Goal: Check status: Check status

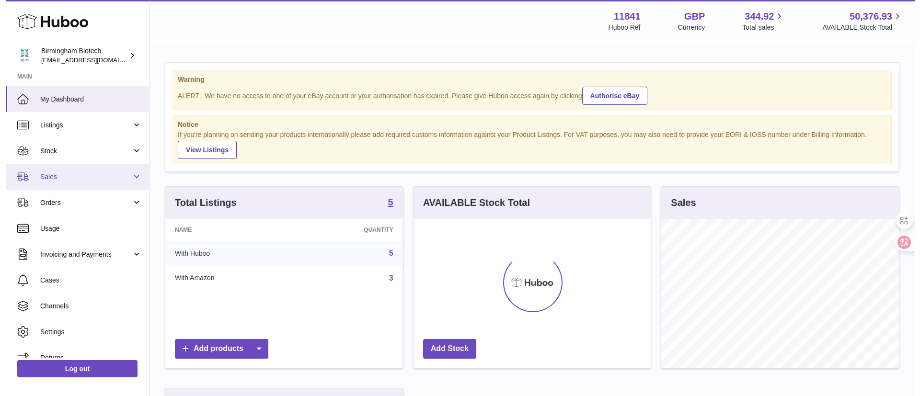
scroll to position [149, 237]
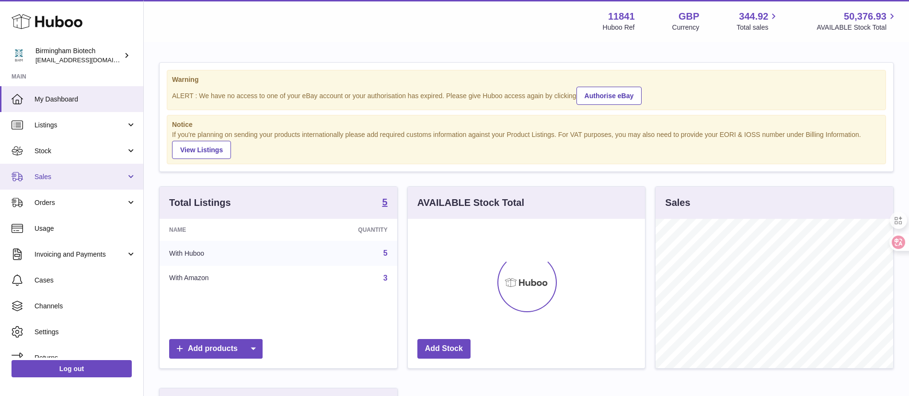
click at [62, 175] on span "Sales" at bounding box center [79, 176] width 91 height 9
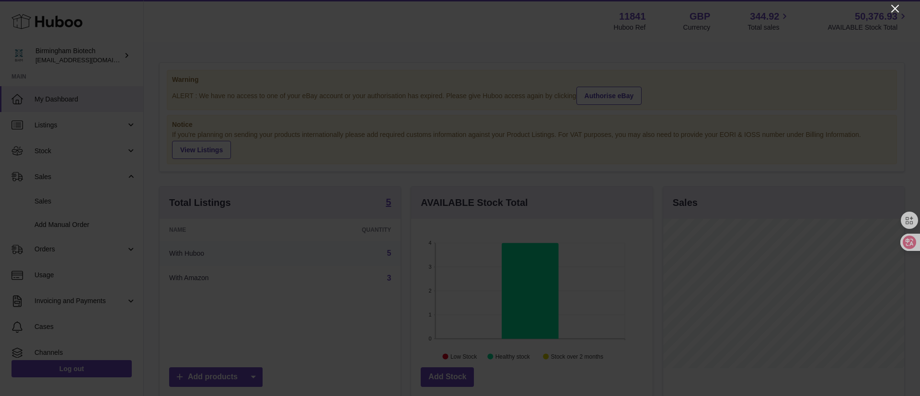
click at [890, 9] on icon "Close" at bounding box center [894, 8] width 11 height 11
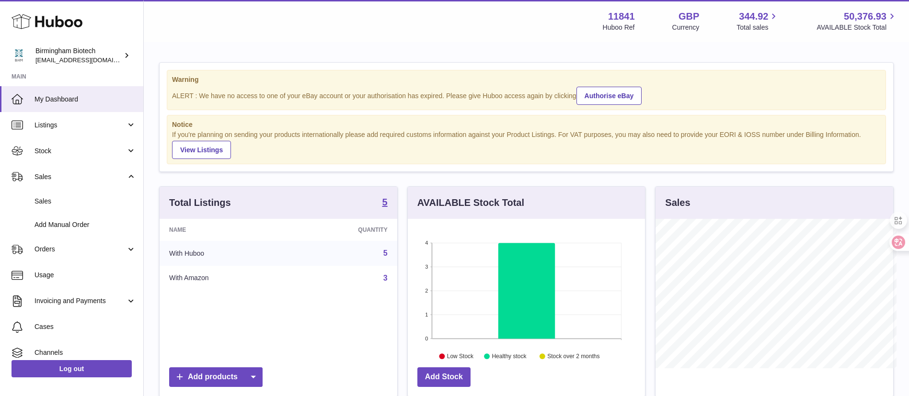
scroll to position [478892, 478804]
click at [81, 251] on span "Orders" at bounding box center [79, 249] width 91 height 9
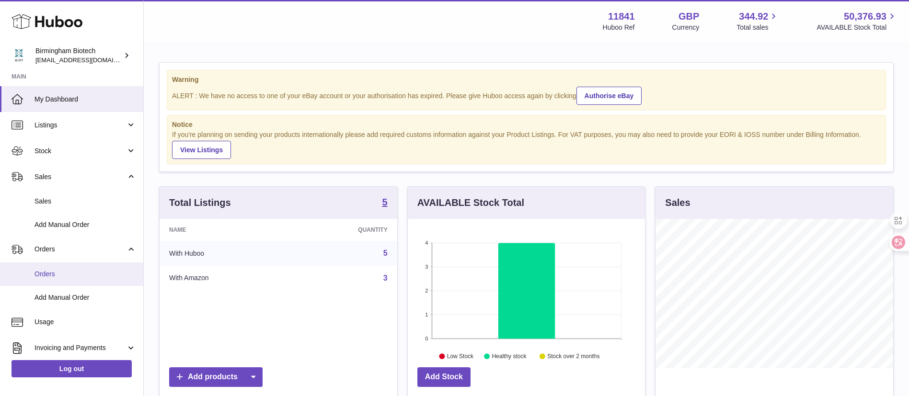
click at [71, 273] on span "Orders" at bounding box center [85, 274] width 102 height 9
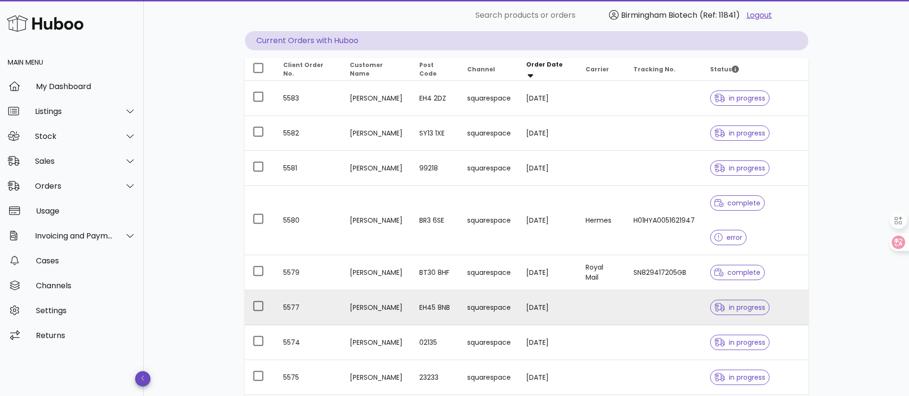
scroll to position [72, 0]
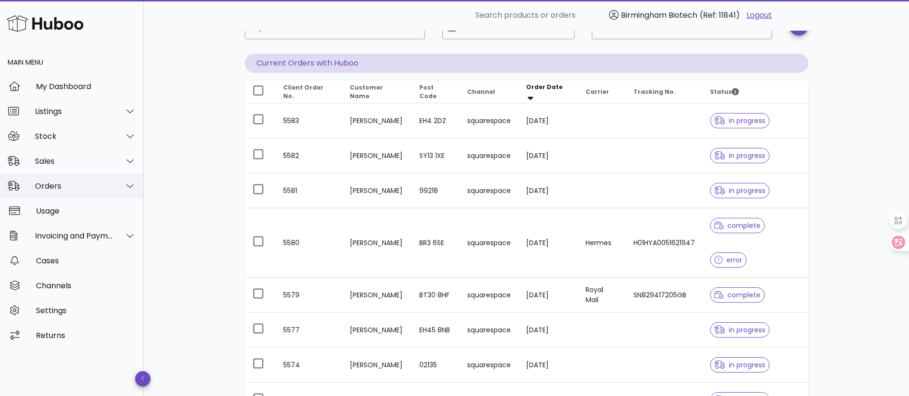
click at [104, 192] on div "Orders" at bounding box center [72, 185] width 144 height 25
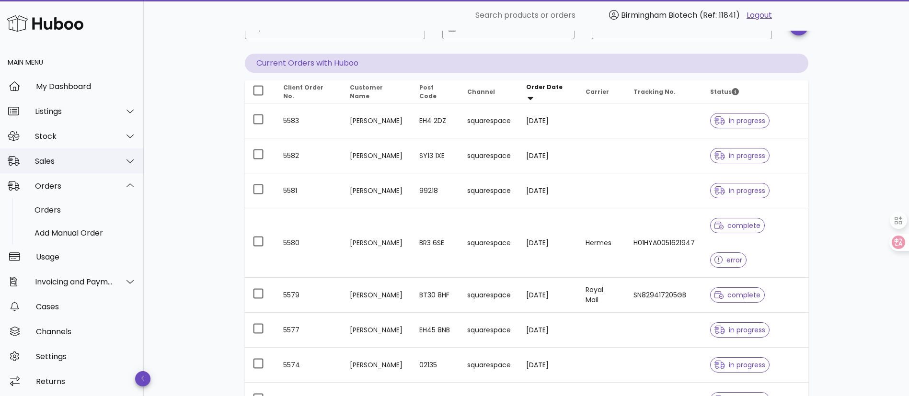
click at [113, 161] on div at bounding box center [124, 161] width 23 height 24
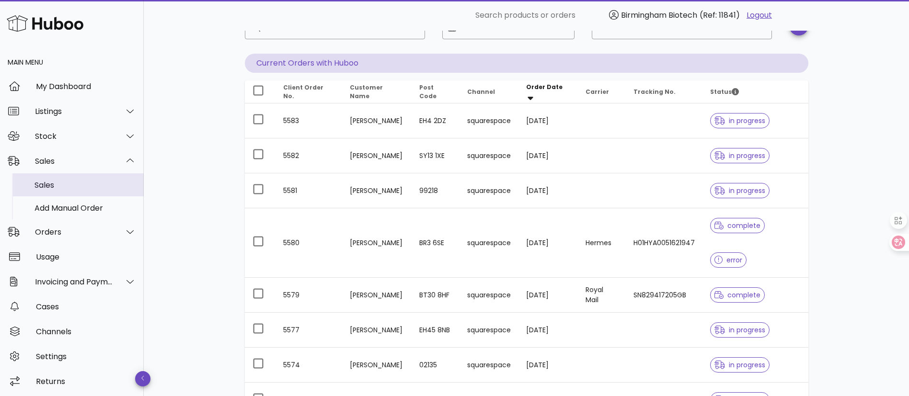
click at [91, 187] on div "Sales" at bounding box center [85, 185] width 102 height 9
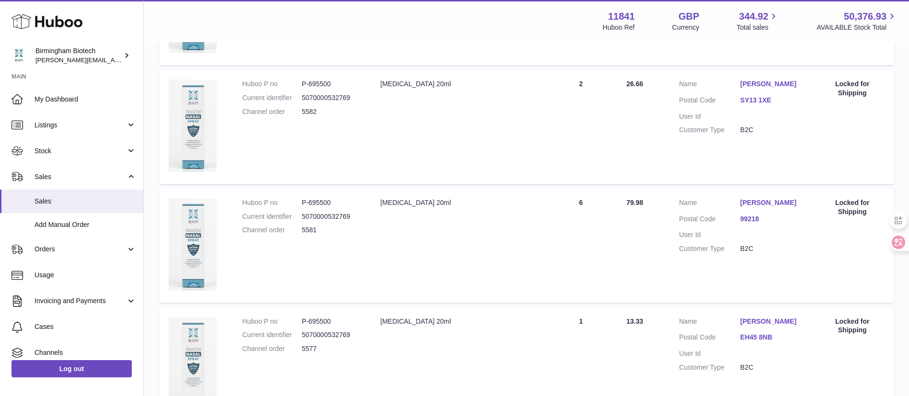
scroll to position [72, 0]
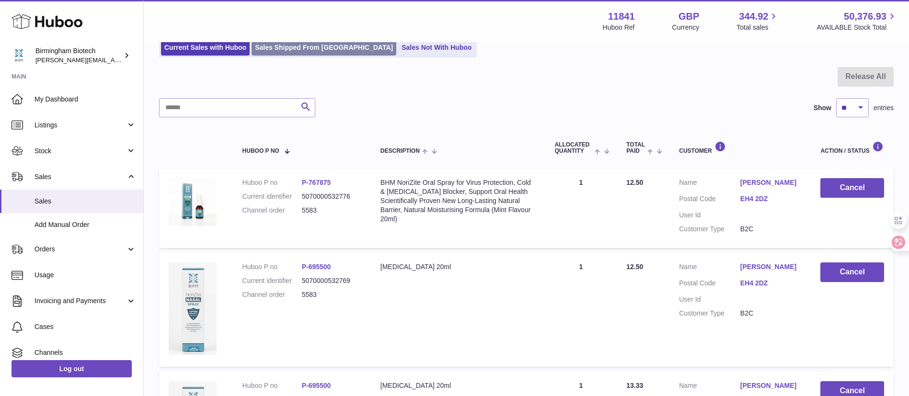
click at [303, 54] on link "Sales Shipped From Huboo" at bounding box center [323, 48] width 145 height 16
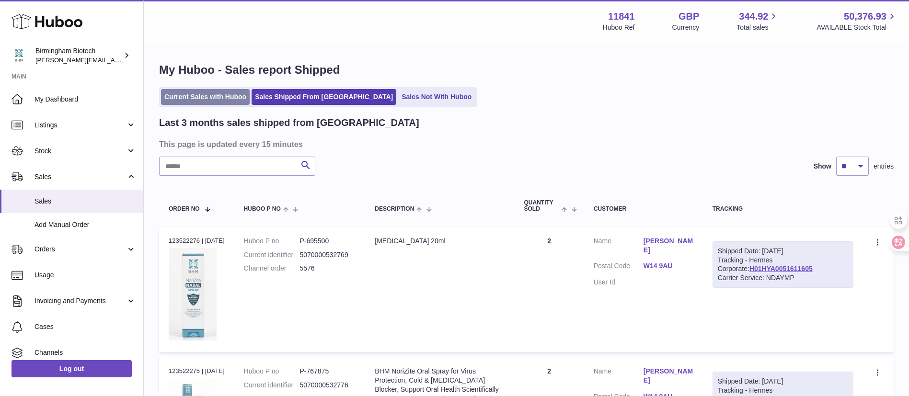
click at [226, 103] on link "Current Sales with Huboo" at bounding box center [205, 97] width 89 height 16
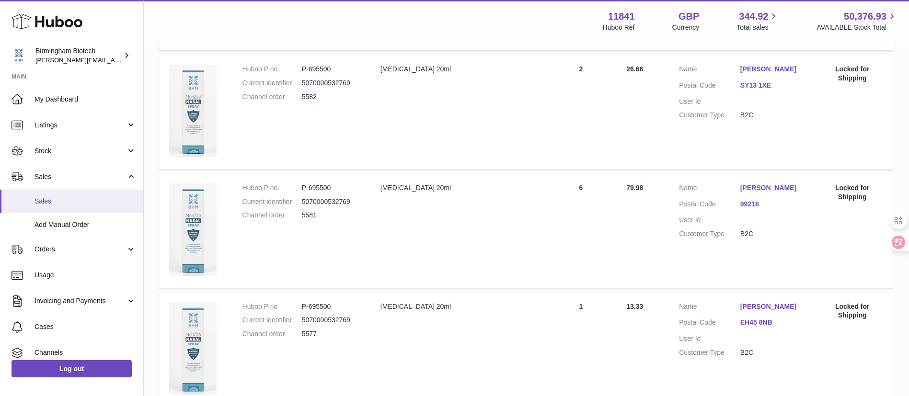
scroll to position [503, 0]
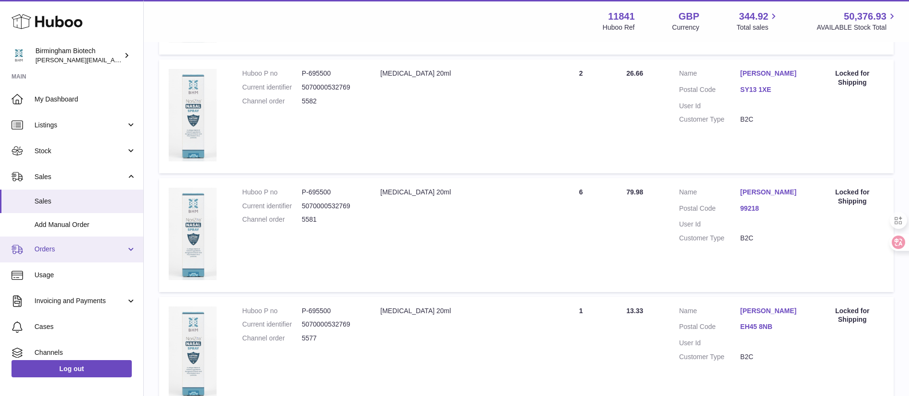
click at [104, 246] on span "Orders" at bounding box center [79, 249] width 91 height 9
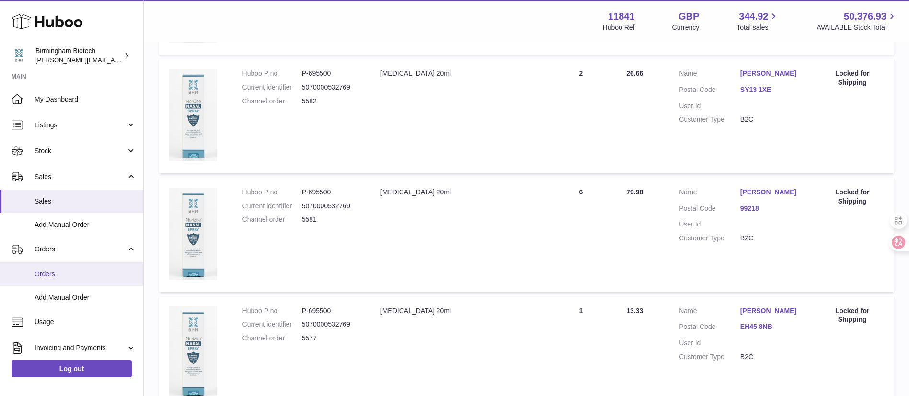
click at [83, 264] on link "Orders" at bounding box center [71, 274] width 143 height 23
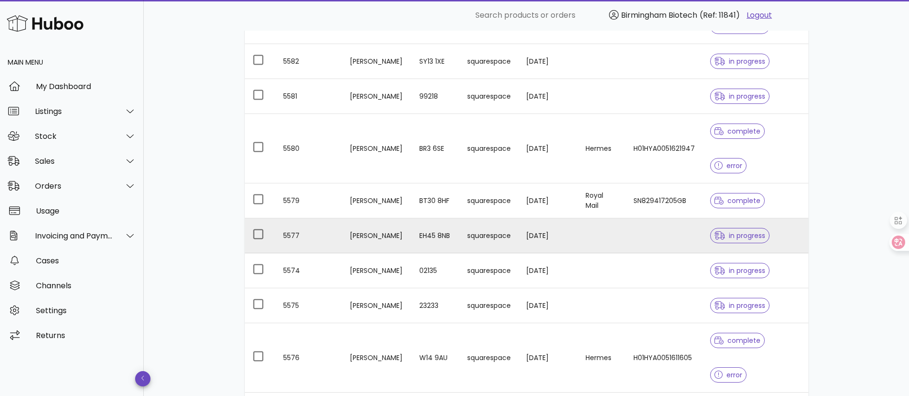
scroll to position [144, 0]
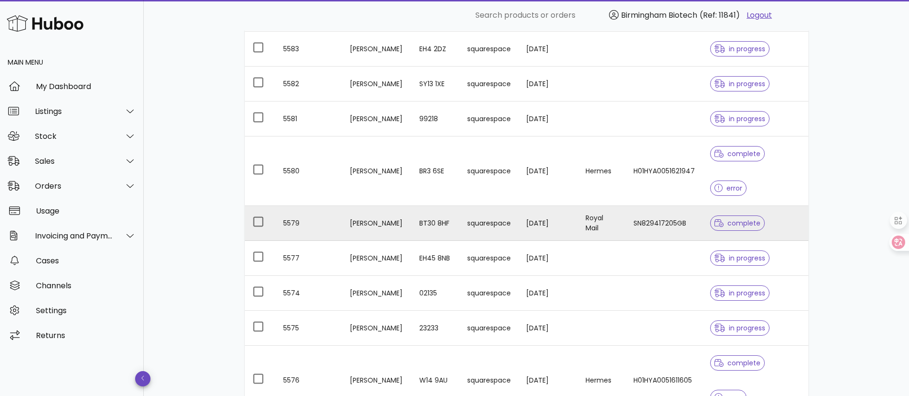
click at [369, 206] on td "[PERSON_NAME]" at bounding box center [376, 223] width 69 height 35
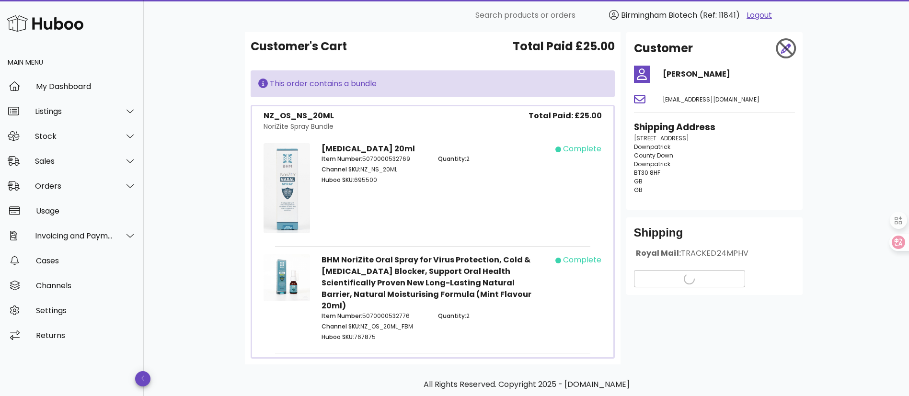
scroll to position [77, 0]
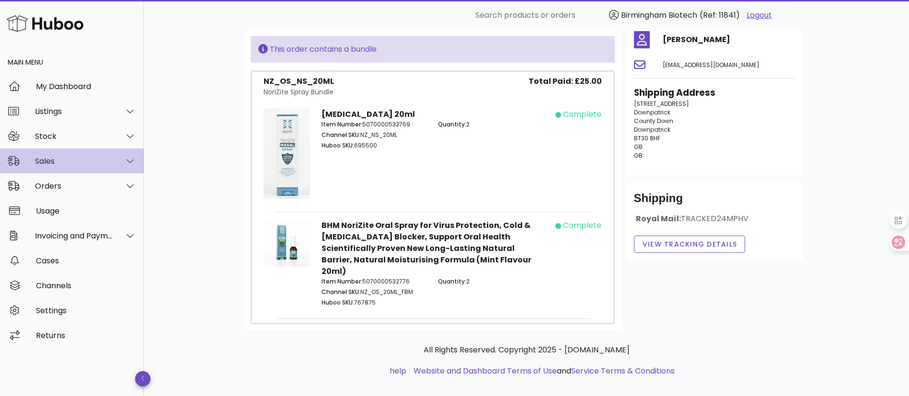
click at [82, 159] on div "Sales" at bounding box center [74, 161] width 78 height 9
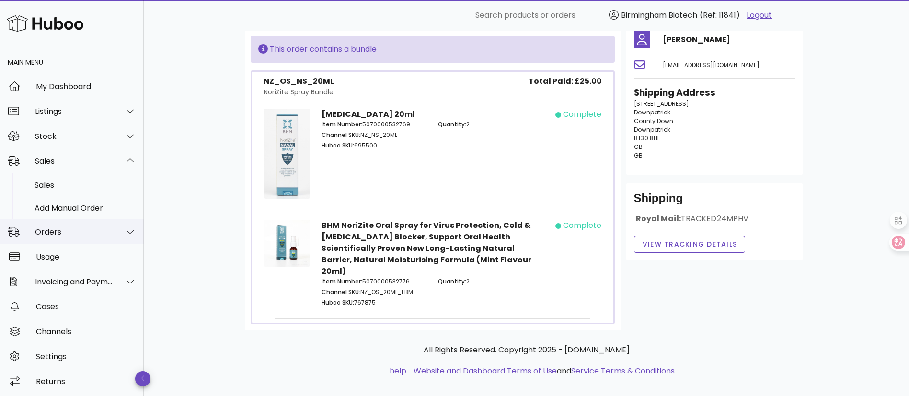
click at [88, 234] on div "Orders" at bounding box center [74, 232] width 78 height 9
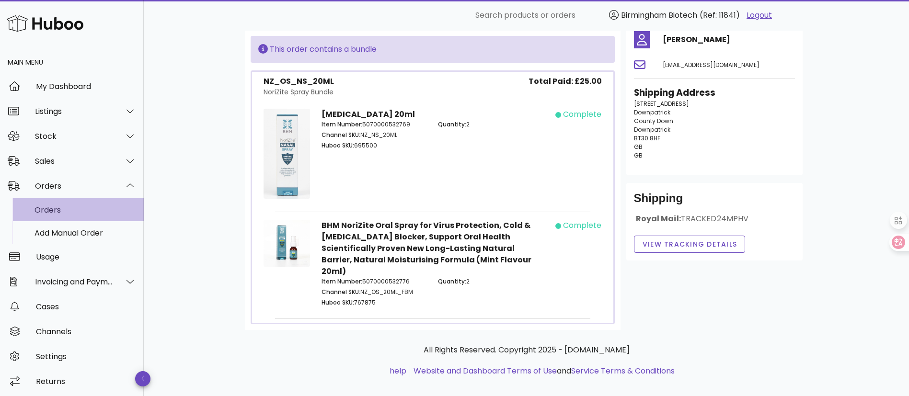
click at [80, 214] on div "Orders" at bounding box center [85, 210] width 102 height 9
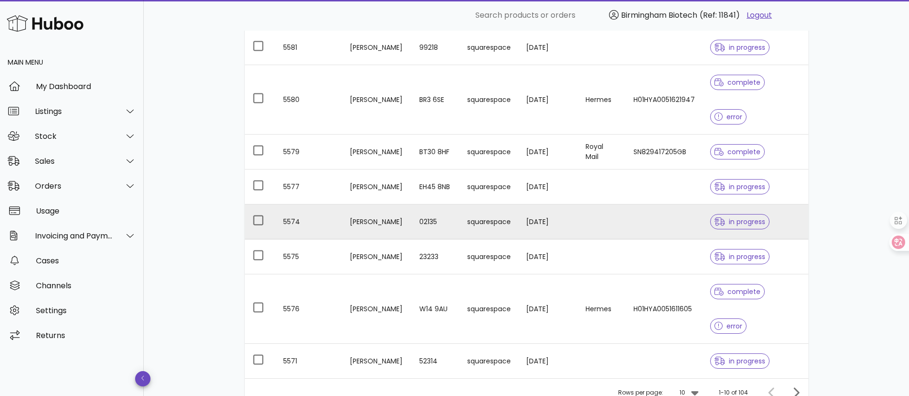
scroll to position [216, 0]
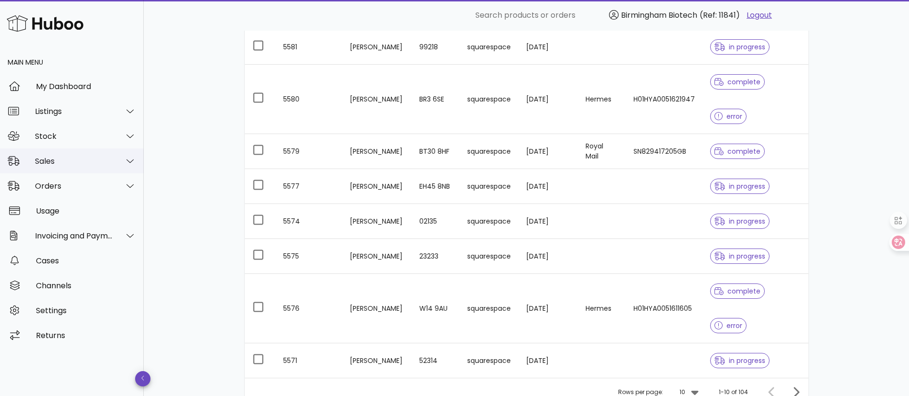
click at [85, 163] on div "Sales" at bounding box center [74, 161] width 78 height 9
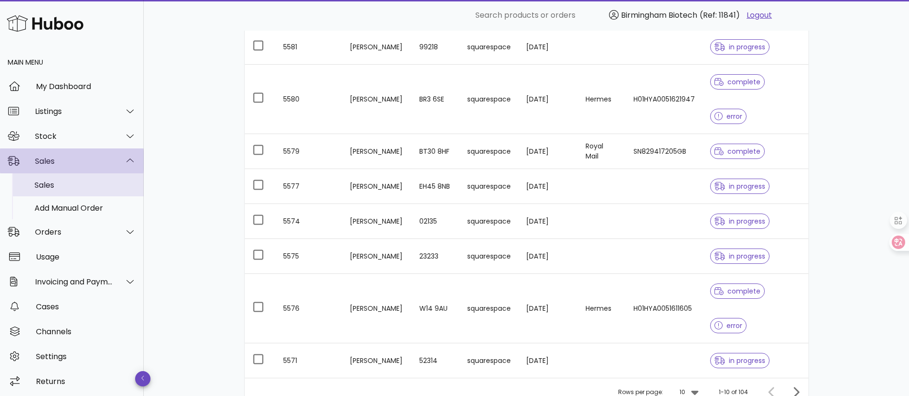
click at [78, 182] on div "Sales" at bounding box center [85, 185] width 102 height 9
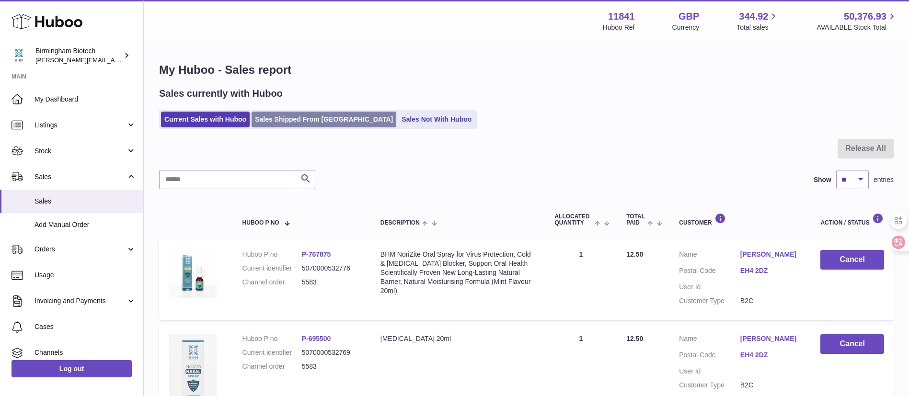
click at [296, 122] on link "Sales Shipped From [GEOGRAPHIC_DATA]" at bounding box center [323, 120] width 145 height 16
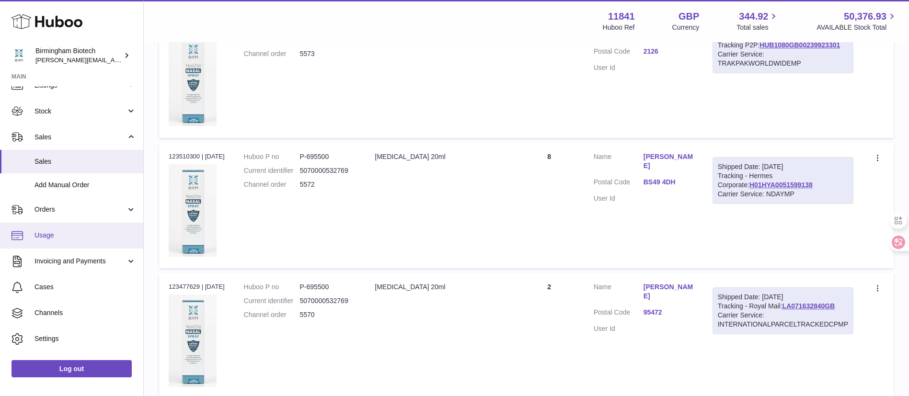
scroll to position [60, 0]
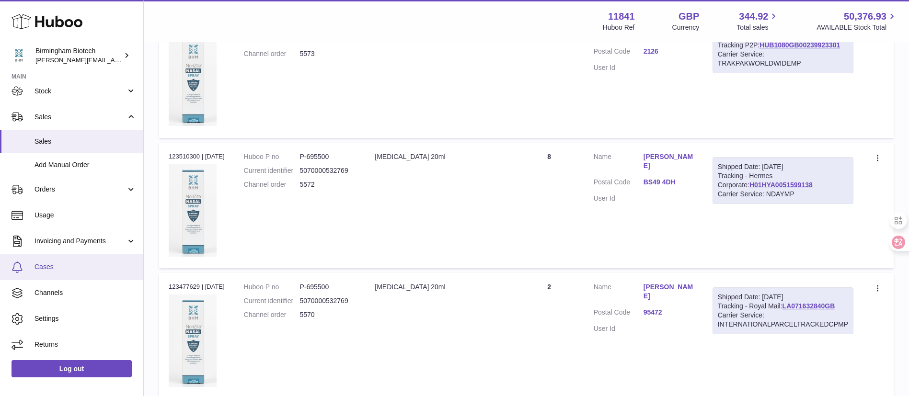
drag, startPoint x: 58, startPoint y: 273, endPoint x: 66, endPoint y: 267, distance: 9.6
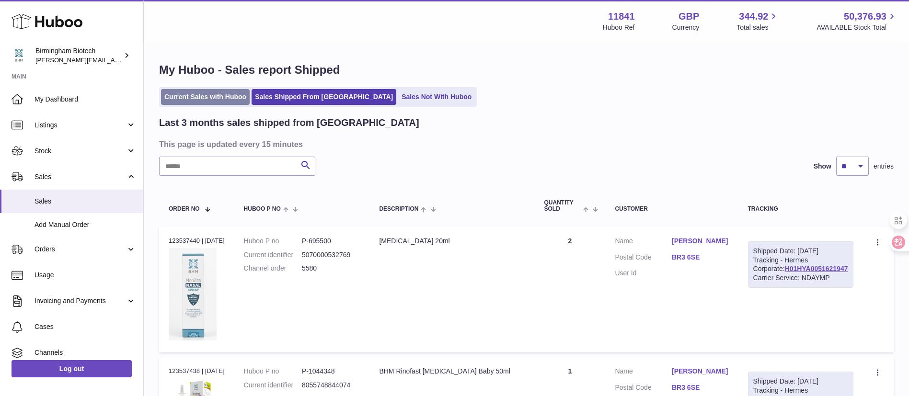
click at [218, 96] on link "Current Sales with Huboo" at bounding box center [205, 97] width 89 height 16
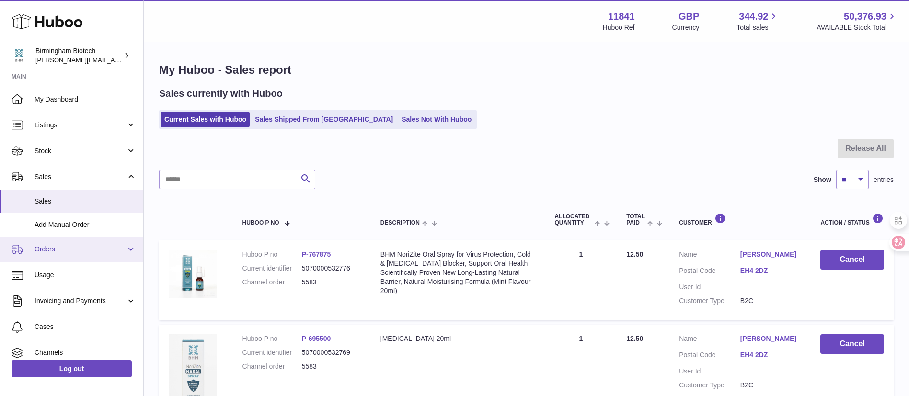
click at [73, 247] on span "Orders" at bounding box center [79, 249] width 91 height 9
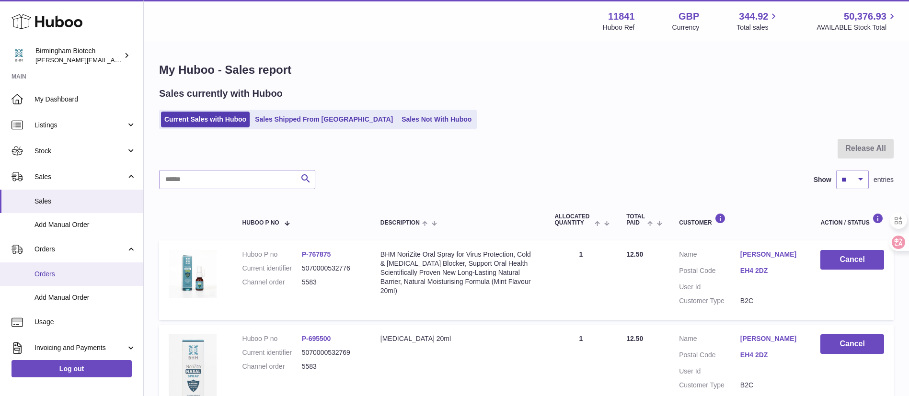
click at [73, 263] on link "Orders" at bounding box center [71, 274] width 143 height 23
